Goal: Navigation & Orientation: Find specific page/section

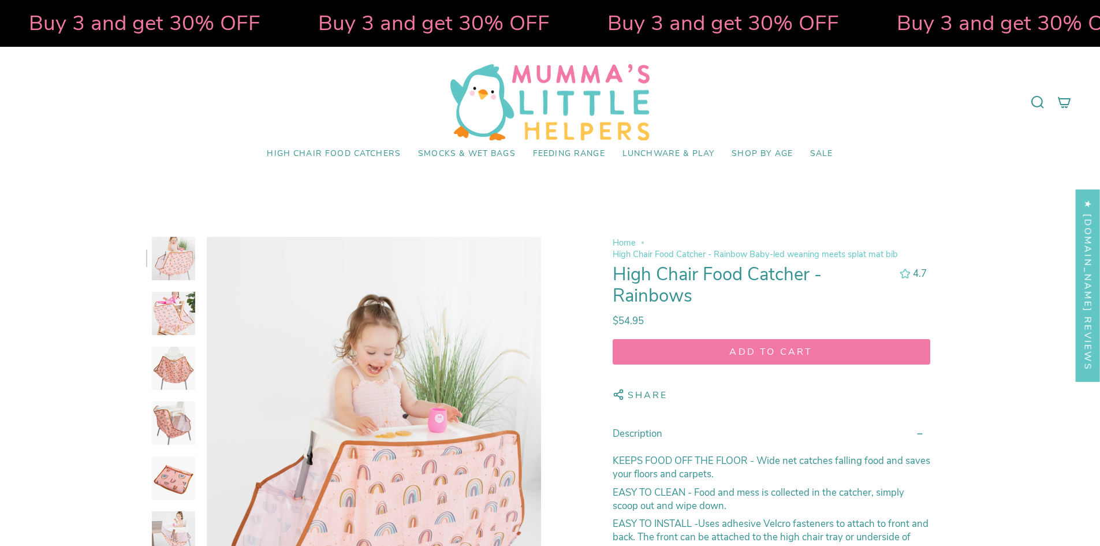
select select "pictures-first"
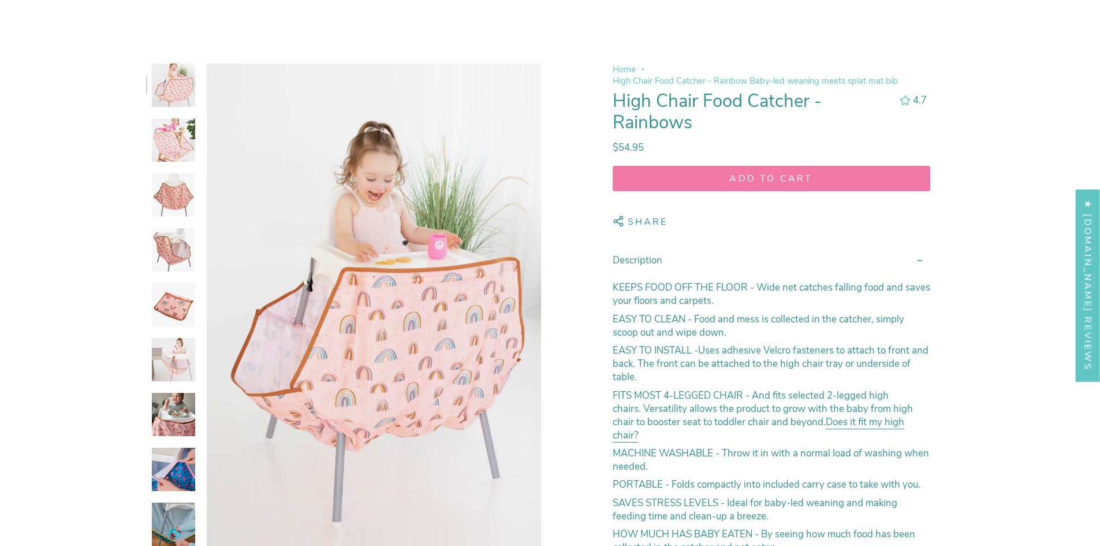
click at [177, 212] on img at bounding box center [173, 194] width 43 height 43
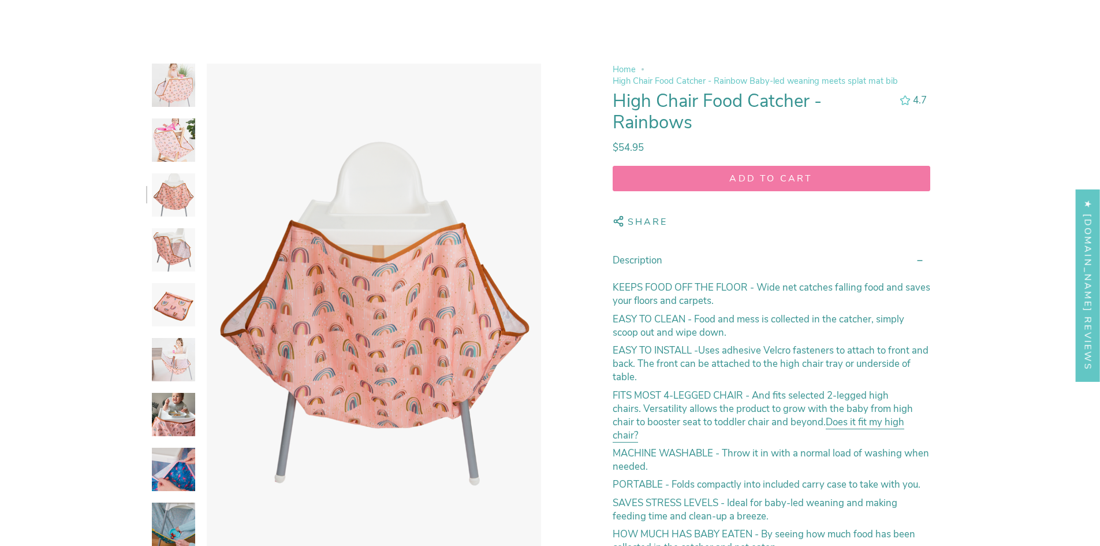
click at [168, 250] on img at bounding box center [173, 249] width 43 height 43
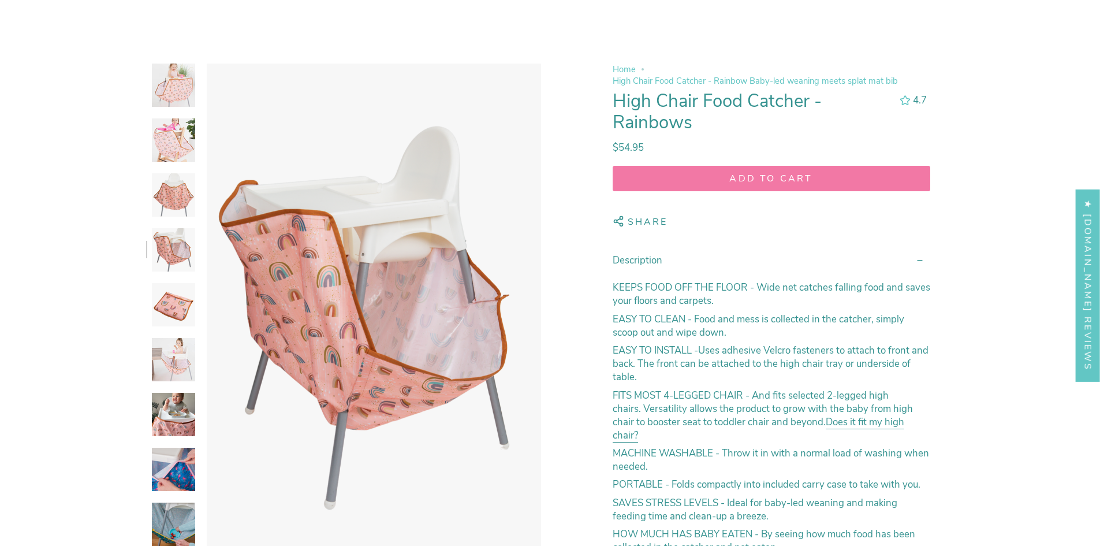
click at [166, 288] on img at bounding box center [173, 304] width 43 height 43
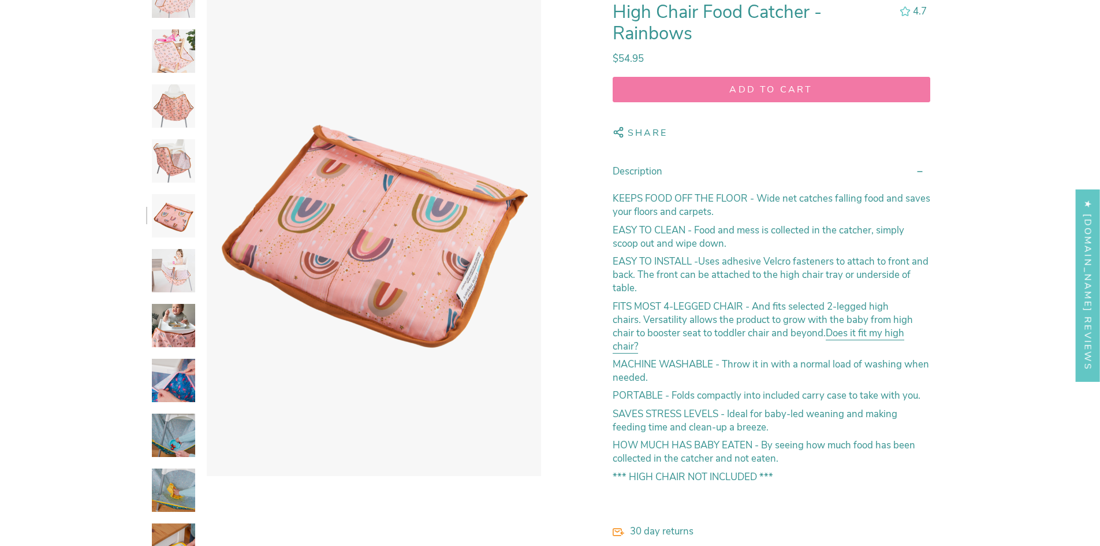
scroll to position [347, 0]
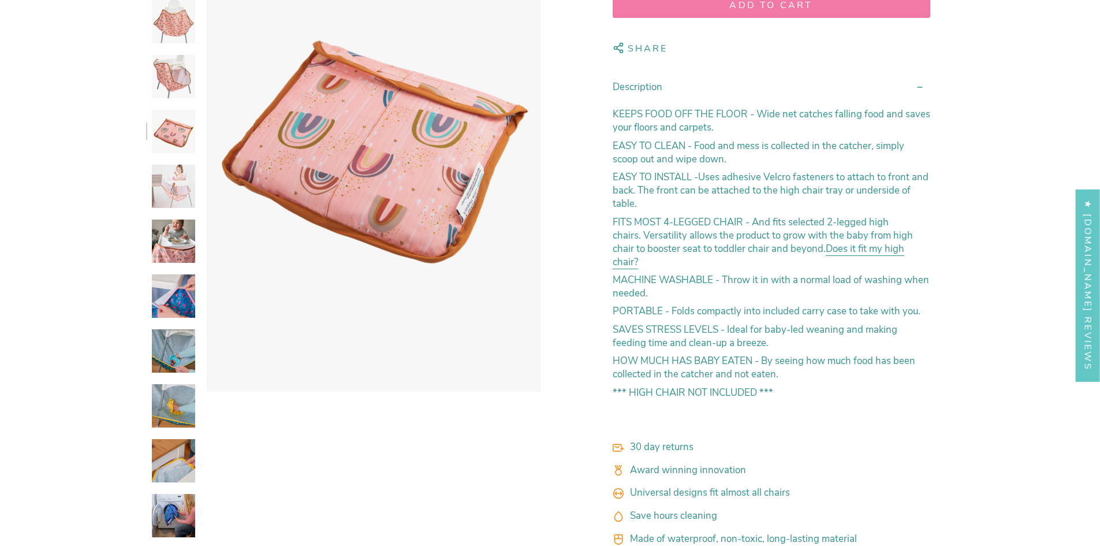
click at [169, 300] on img at bounding box center [173, 295] width 43 height 43
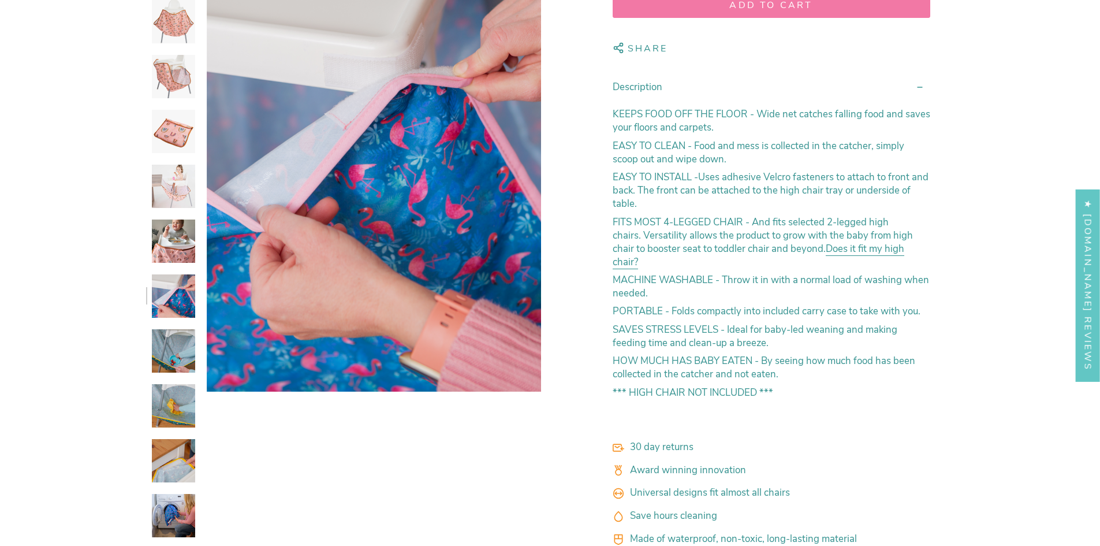
click at [174, 345] on img at bounding box center [173, 350] width 43 height 43
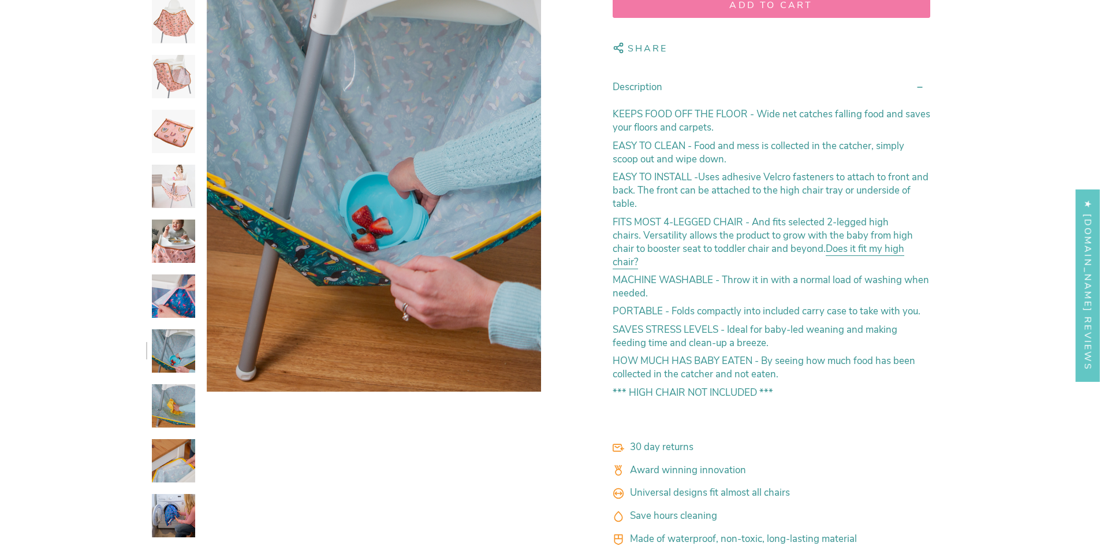
click at [174, 345] on img at bounding box center [173, 350] width 43 height 43
click at [180, 419] on img at bounding box center [173, 405] width 43 height 43
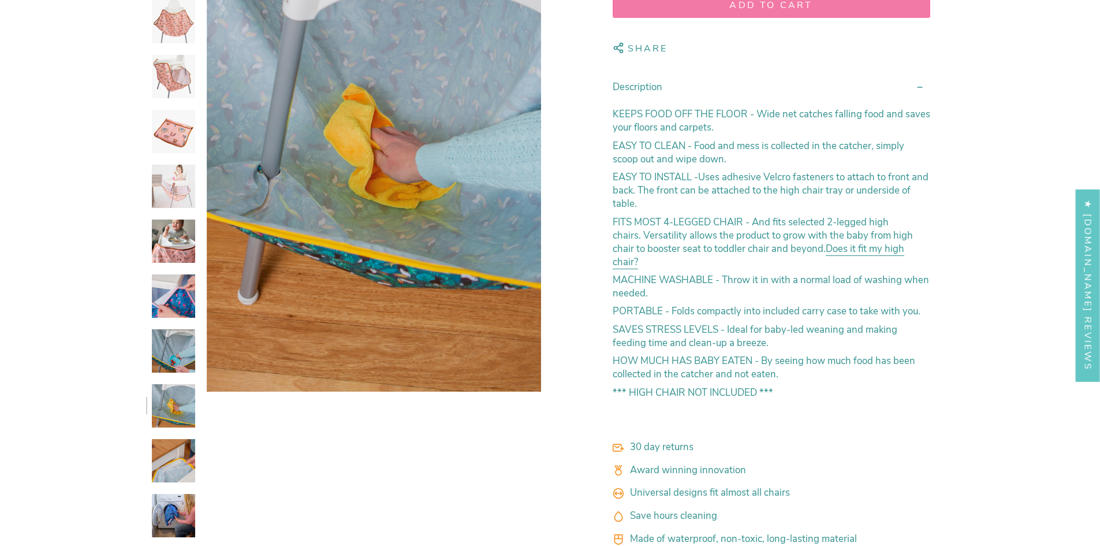
click at [170, 448] on img at bounding box center [173, 460] width 43 height 43
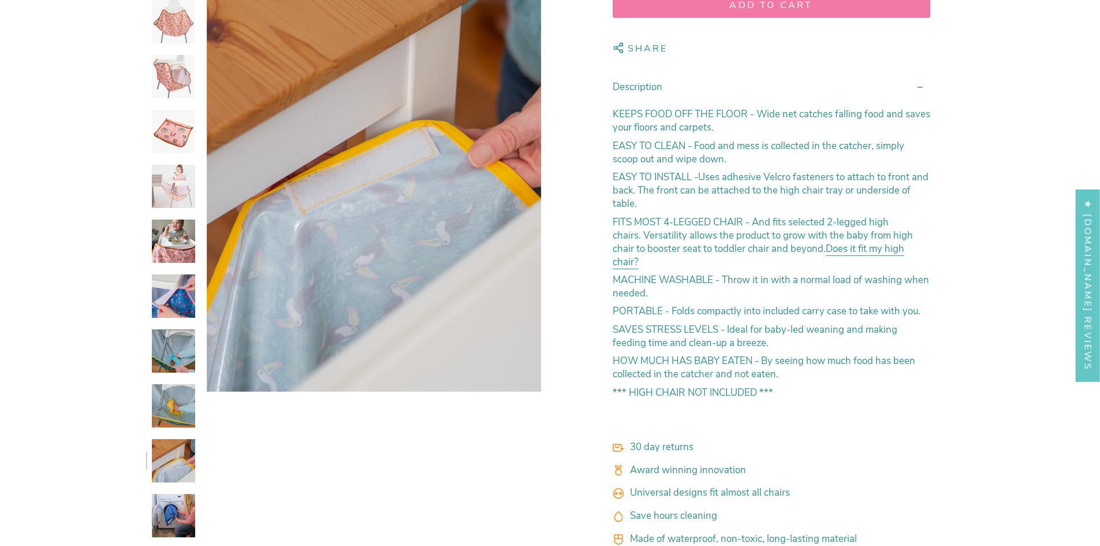
click at [163, 511] on img at bounding box center [173, 515] width 43 height 43
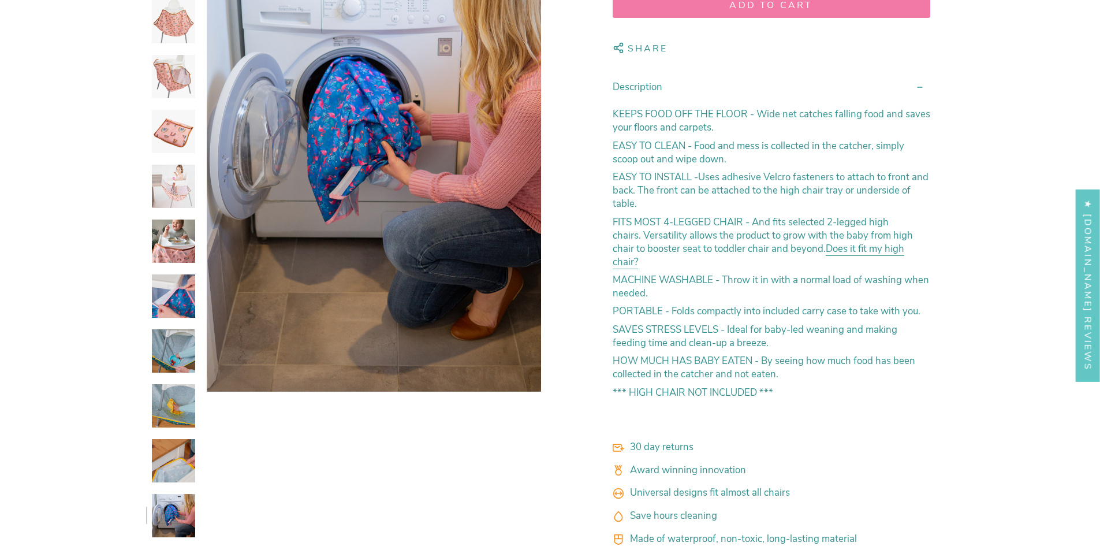
click at [166, 463] on img at bounding box center [173, 460] width 43 height 43
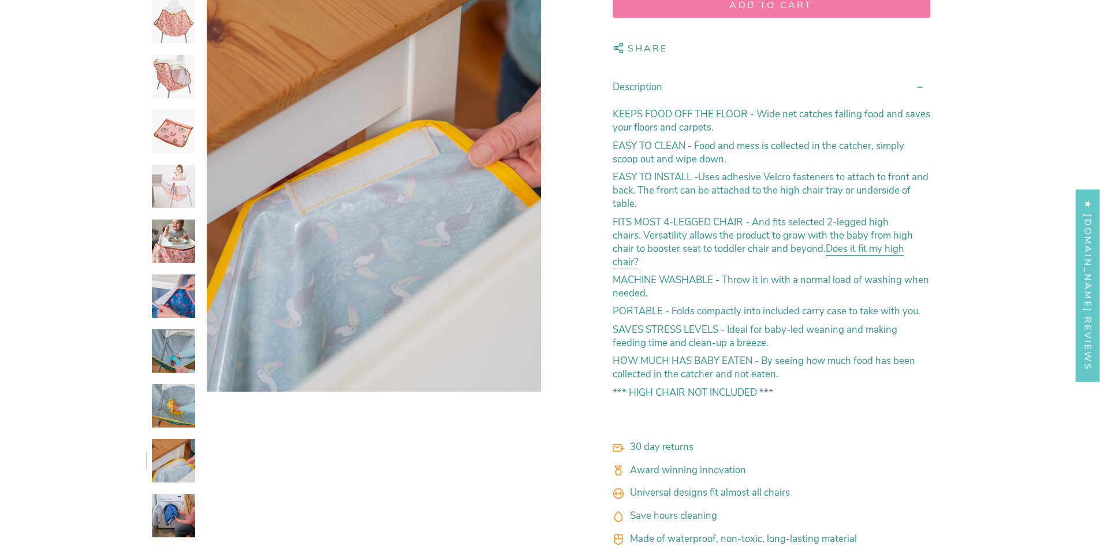
click at [168, 412] on img at bounding box center [173, 405] width 43 height 43
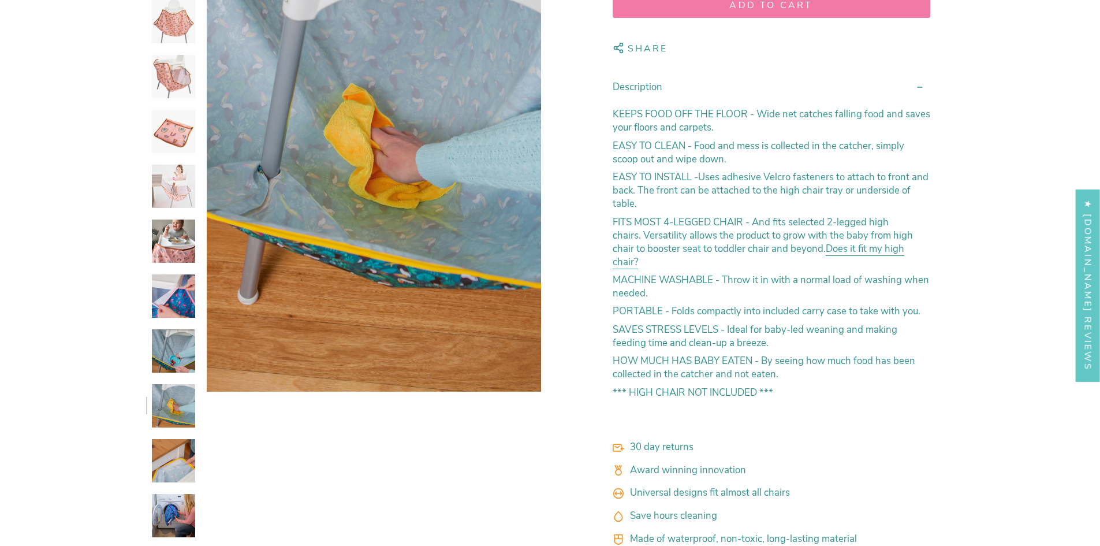
click at [163, 514] on img at bounding box center [173, 515] width 43 height 43
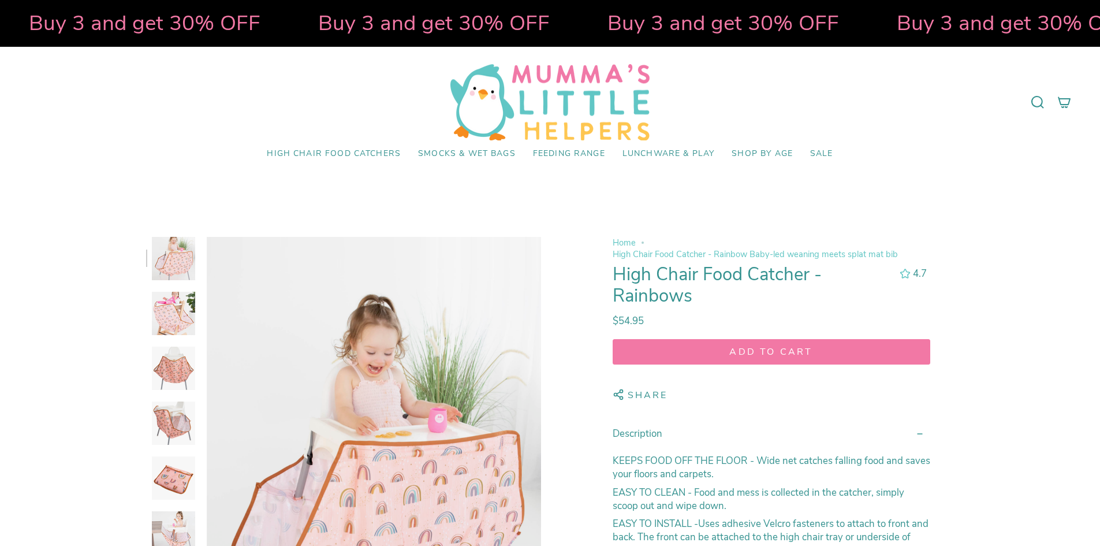
select select "pictures-first"
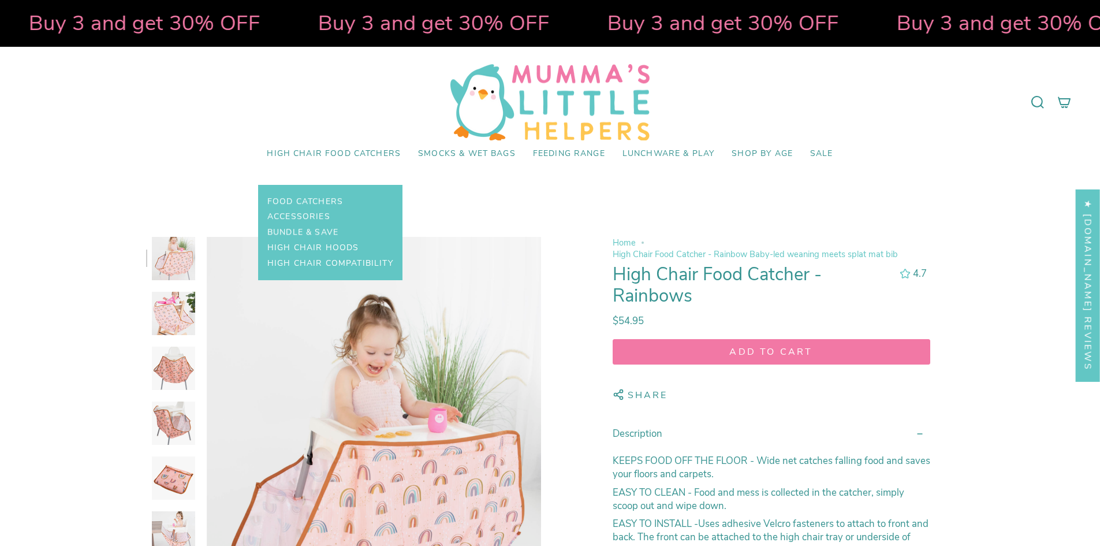
click at [382, 153] on span "High Chair Food Catchers" at bounding box center [334, 154] width 134 height 10
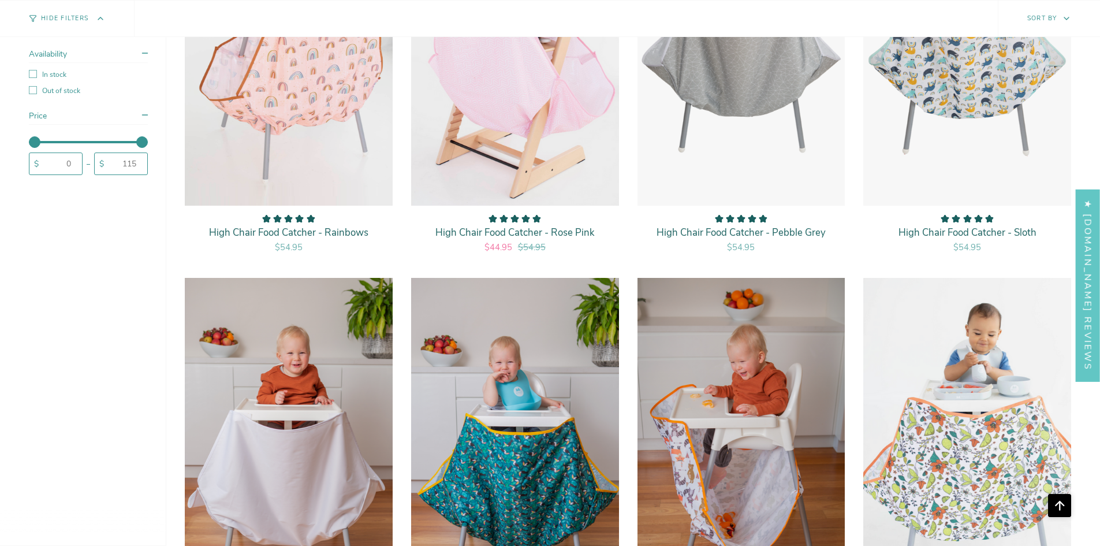
scroll to position [1271, 0]
